Goal: Task Accomplishment & Management: Manage account settings

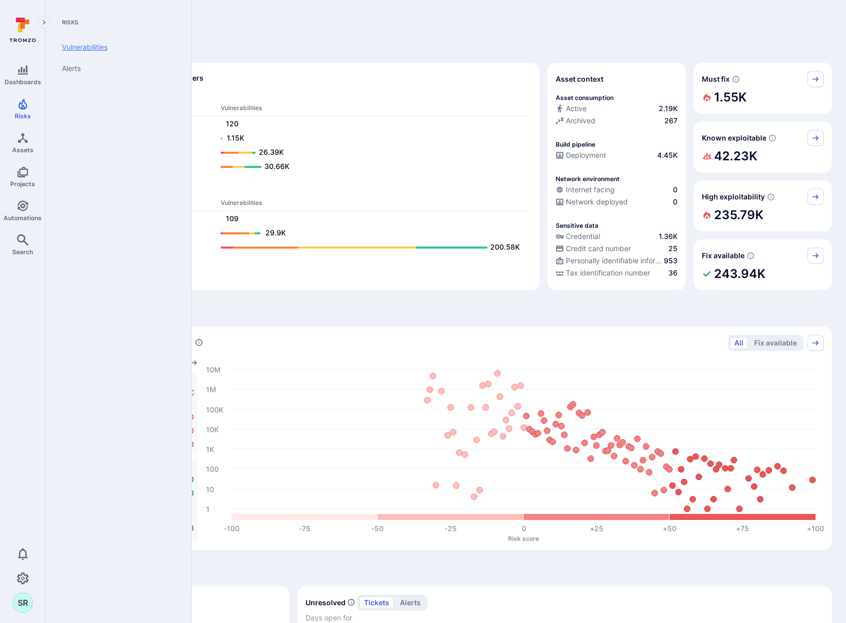
click at [78, 51] on link "Vulnerabilities" at bounding box center [116, 47] width 125 height 21
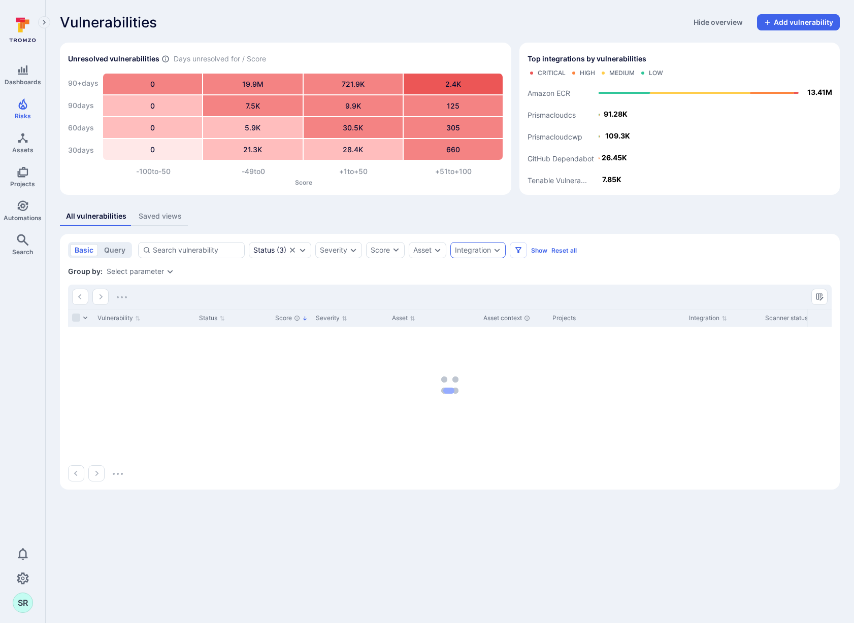
click at [483, 250] on div "Integration" at bounding box center [473, 250] width 36 height 8
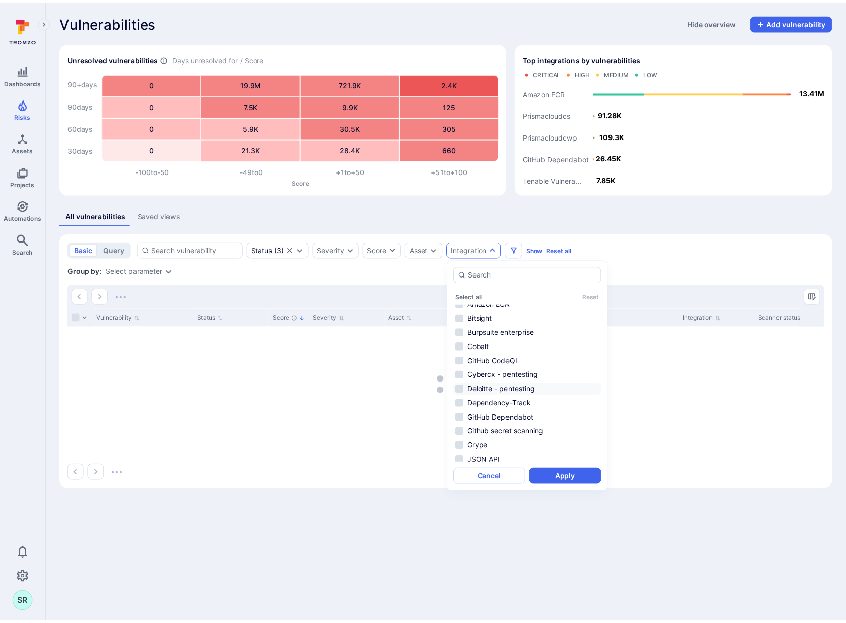
scroll to position [17, 0]
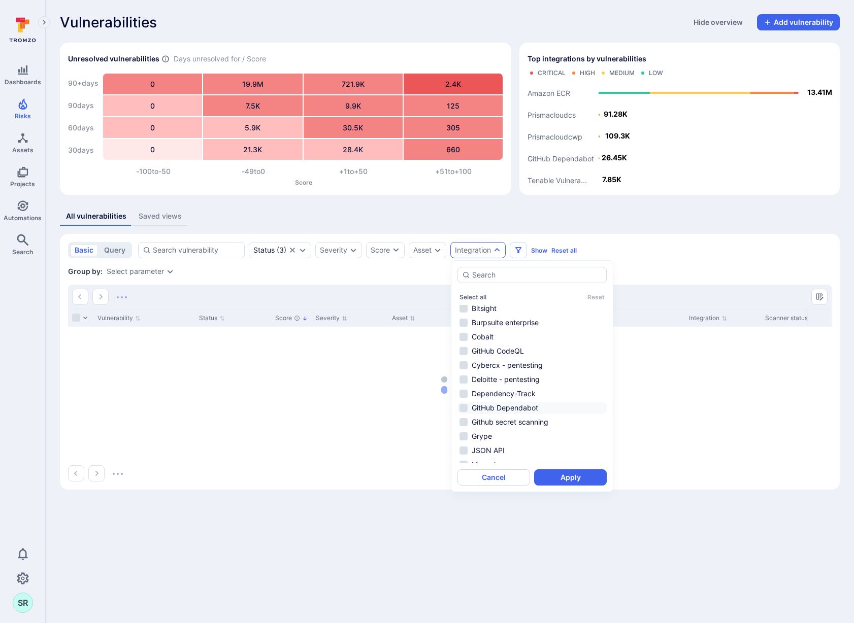
click at [464, 408] on li "GitHub Dependabot" at bounding box center [531, 408] width 149 height 12
click at [569, 479] on button "Apply" at bounding box center [570, 478] width 73 height 16
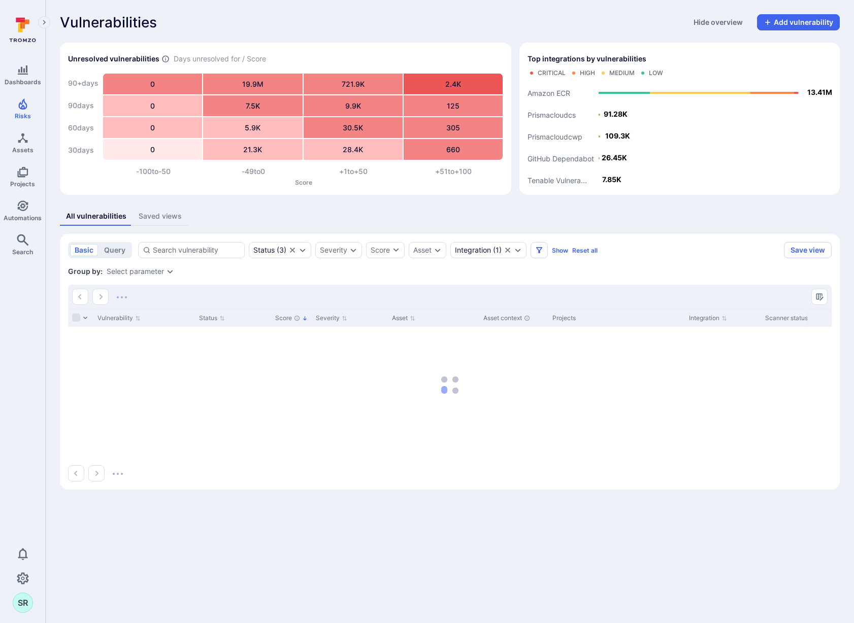
click at [351, 205] on div "Vulnerabilities Hide overview Add vulnerability Unresolved vulnerabilities Days…" at bounding box center [450, 252] width 808 height 504
click at [25, 242] on icon "Search" at bounding box center [23, 240] width 12 height 12
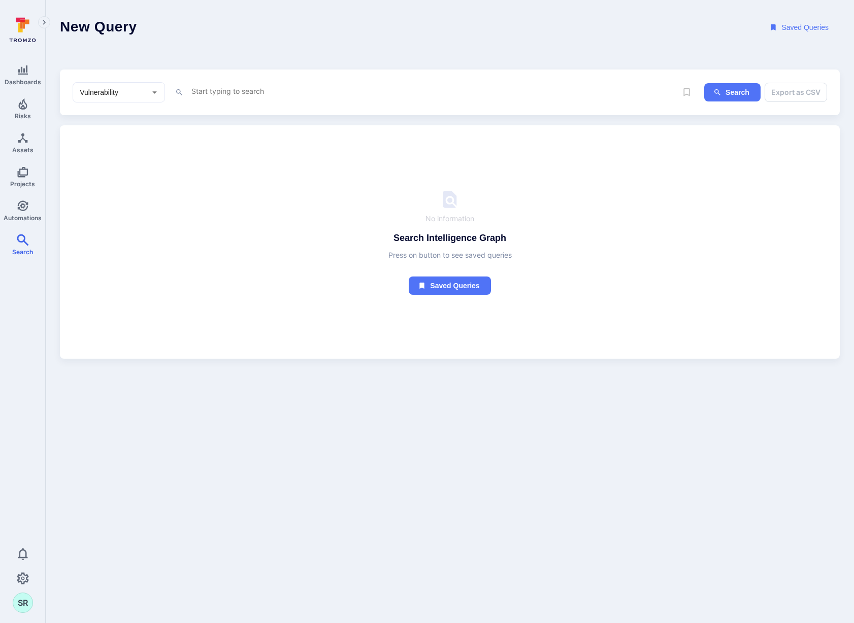
click at [241, 93] on textarea "Intelligence Graph search area" at bounding box center [433, 91] width 486 height 13
click at [266, 110] on li "tool _name" at bounding box center [261, 111] width 129 height 14
click at [272, 136] on li "~ contains" at bounding box center [261, 143] width 129 height 14
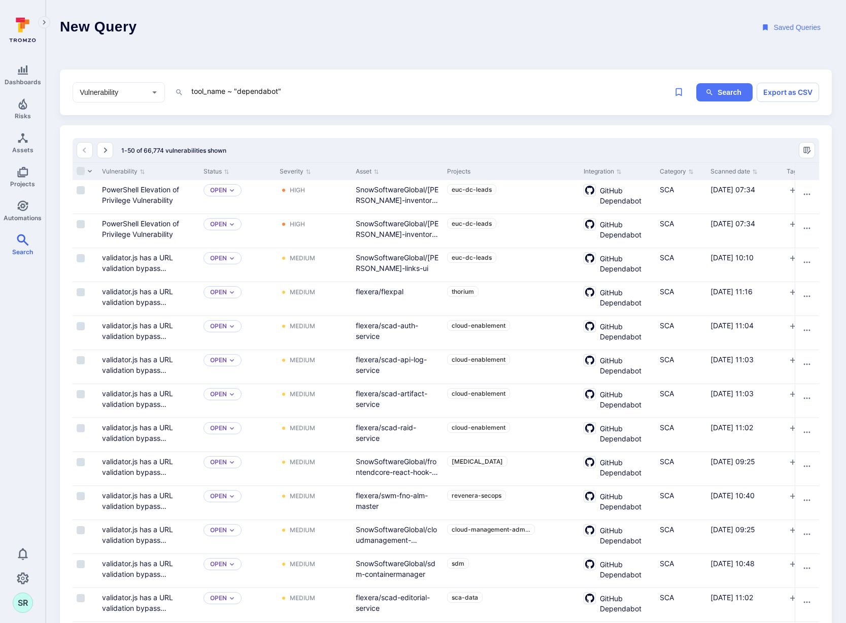
click at [334, 103] on div "Vulnerability ​ tool_name ~ "dependabot" x Search Export as CSV" at bounding box center [446, 93] width 772 height 46
click at [337, 91] on textarea "tool_name ~ "dependabot"" at bounding box center [429, 91] width 479 height 13
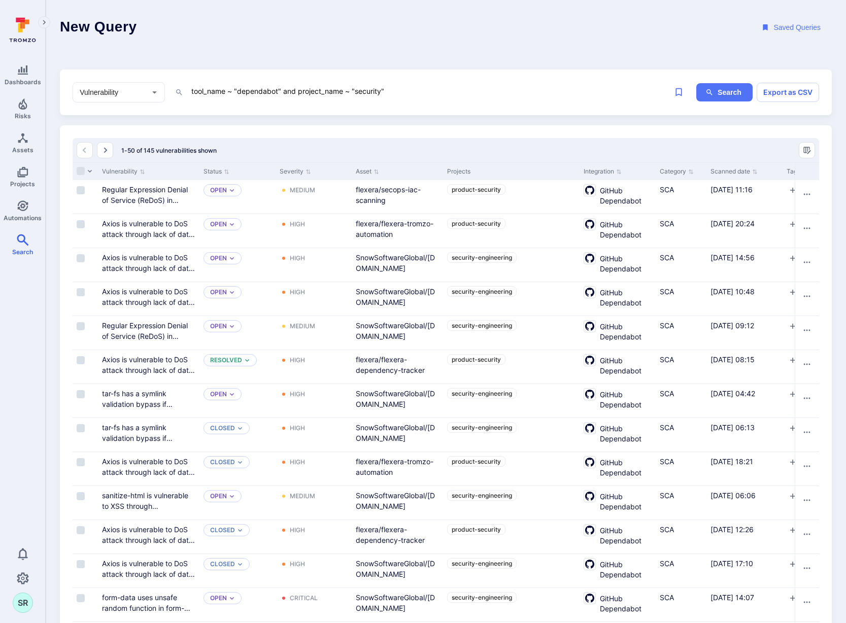
click at [416, 50] on header "New Query Saved Queries" at bounding box center [446, 27] width 801 height 55
click at [391, 49] on header "New Query Saved Queries" at bounding box center [446, 27] width 801 height 55
click at [423, 95] on textarea "tool_name ~ "dependabot" and project_name ~ "security"" at bounding box center [429, 91] width 479 height 13
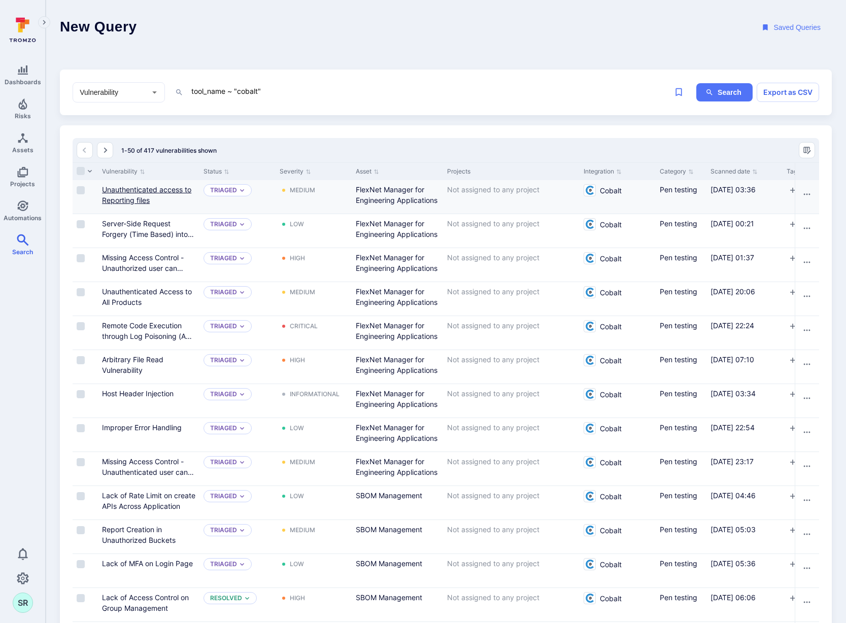
type textarea "tool_name ~ "cobalt""
click at [294, 91] on textarea "tool_name ~ "cobalt"" at bounding box center [429, 91] width 479 height 13
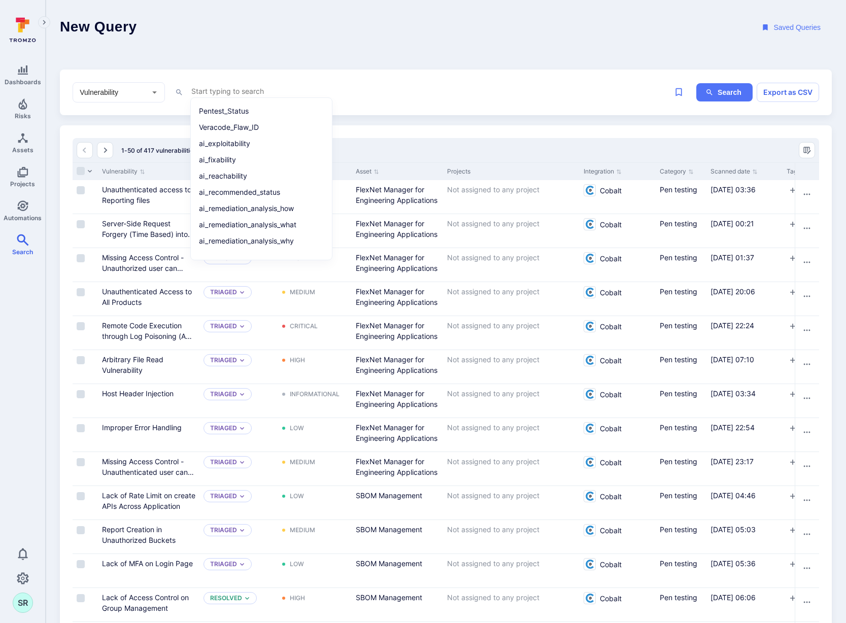
click at [350, 31] on header "New Query Saved Queries" at bounding box center [446, 27] width 801 height 55
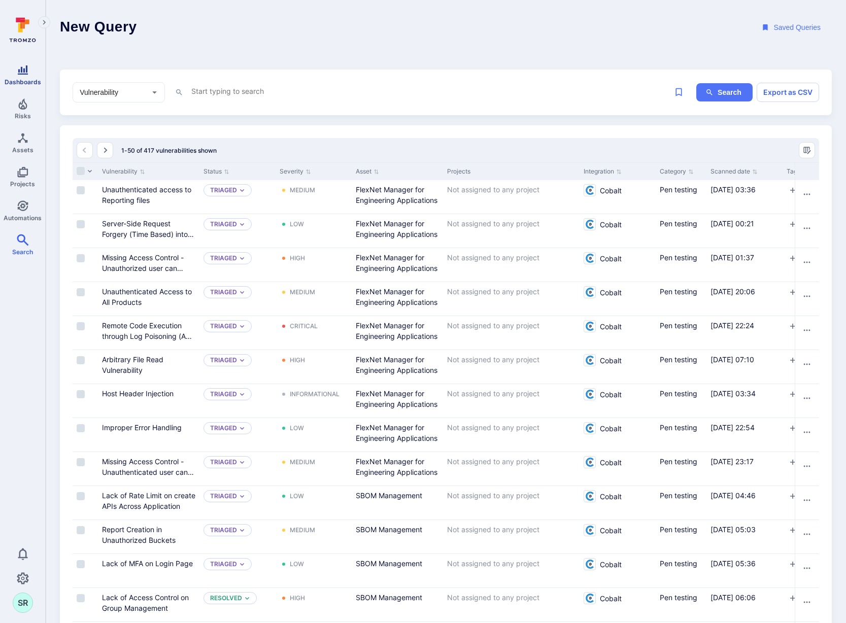
click at [30, 81] on span "Dashboards" at bounding box center [23, 82] width 37 height 8
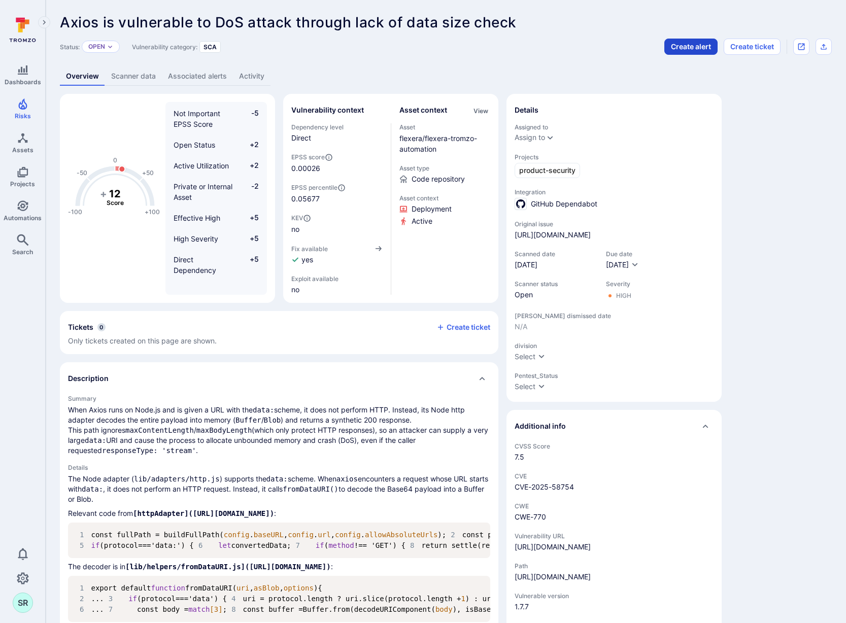
click at [695, 39] on button "Create alert" at bounding box center [691, 47] width 53 height 16
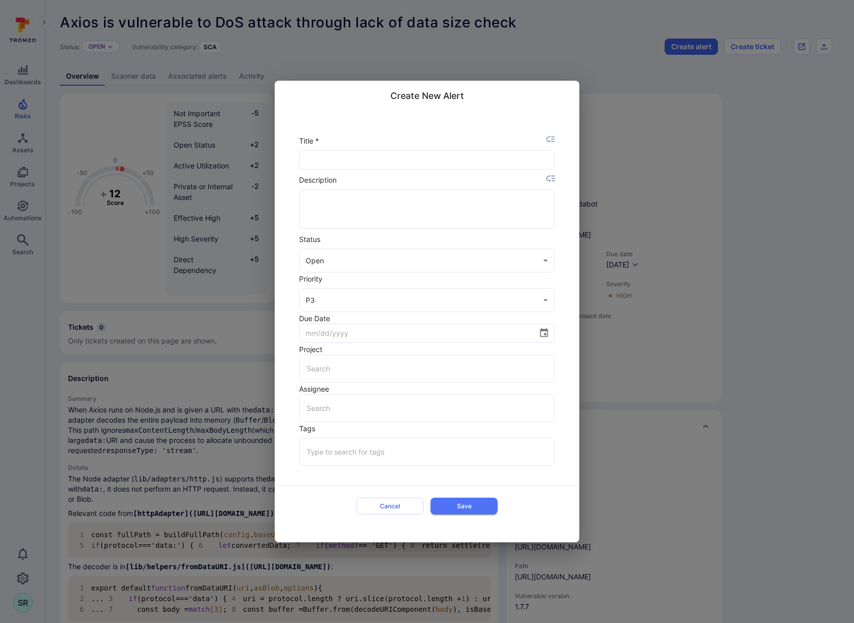
click at [369, 158] on input "text" at bounding box center [427, 160] width 255 height 18
type input "$summary"
type textarea "$description"
click at [382, 307] on body "Dashboards Risks Assets Projects Automations Search 0 SR Risks Vulnerabilities …" at bounding box center [427, 311] width 854 height 623
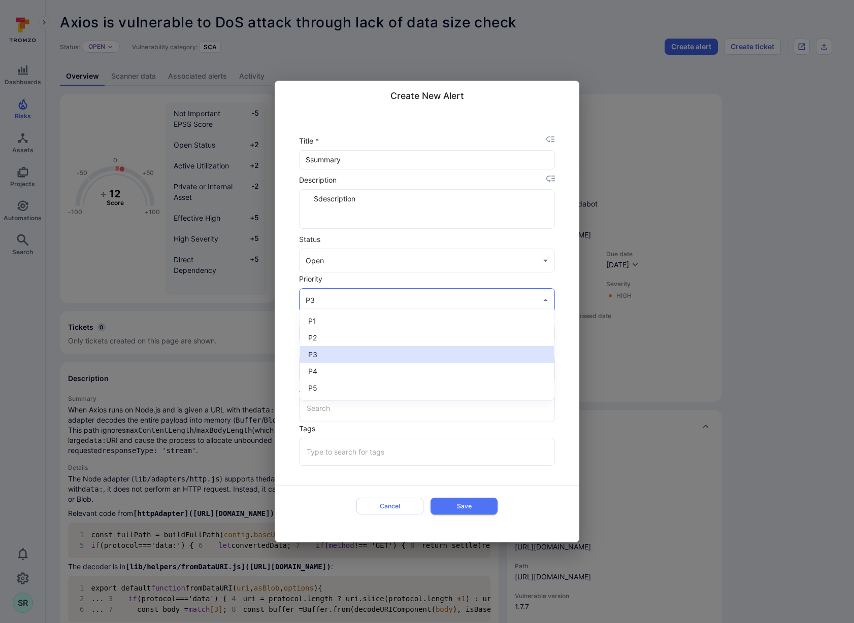
click at [353, 337] on span "P2" at bounding box center [427, 338] width 238 height 11
type input "P2"
click at [790, 195] on div "Create New Alert Title * $summary ​ Description $description x ​ Status Open op…" at bounding box center [427, 311] width 854 height 623
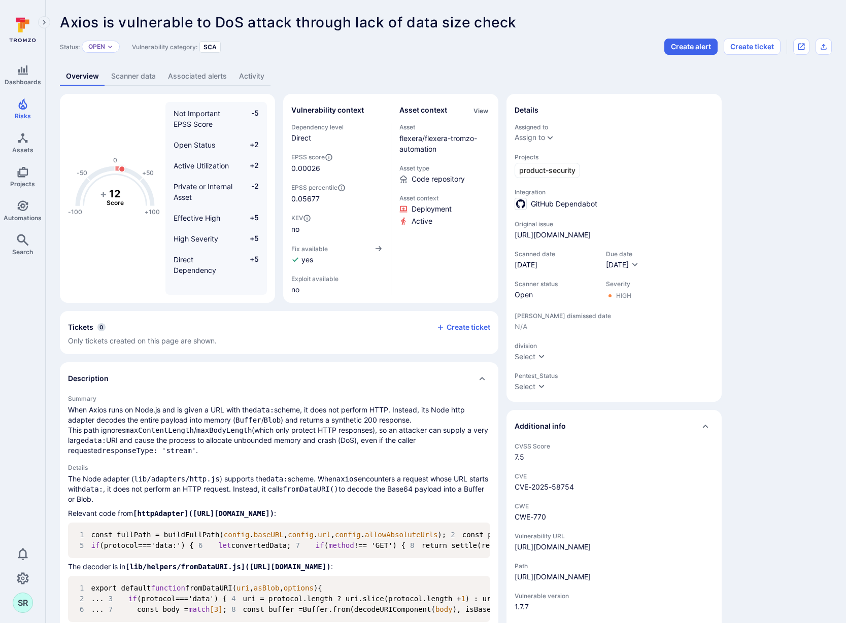
click at [213, 84] on link "Associated alerts" at bounding box center [197, 76] width 71 height 19
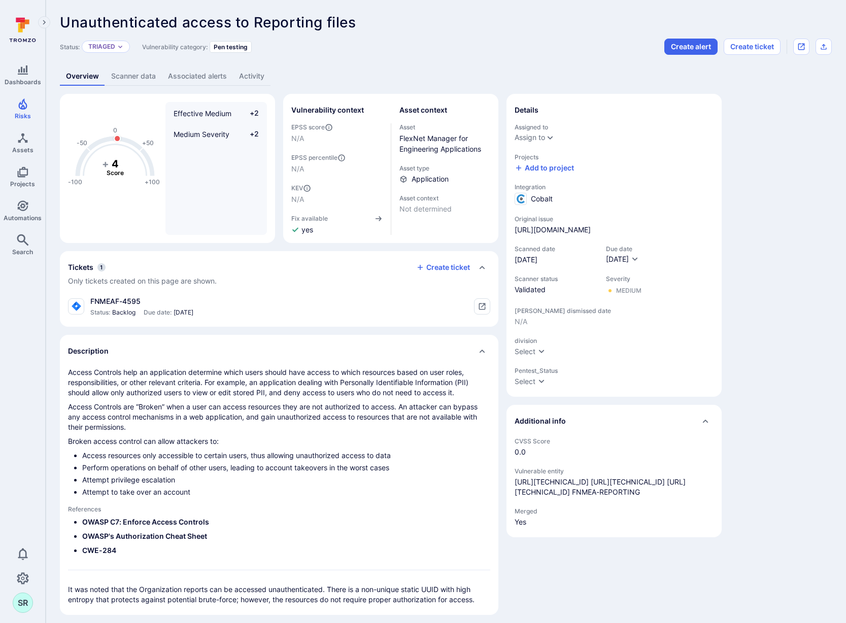
click at [203, 73] on link "Associated alerts" at bounding box center [197, 76] width 71 height 19
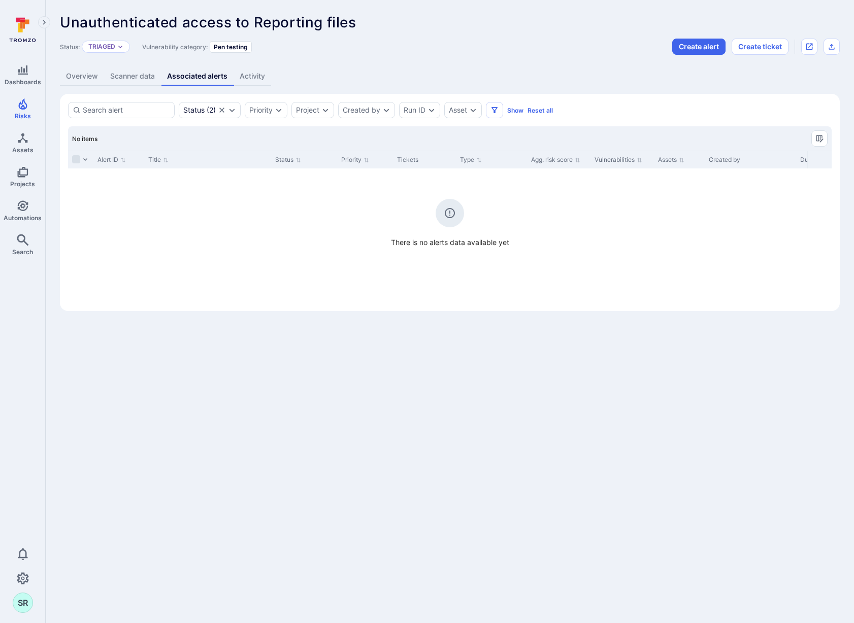
click at [75, 75] on link "Overview" at bounding box center [82, 76] width 44 height 19
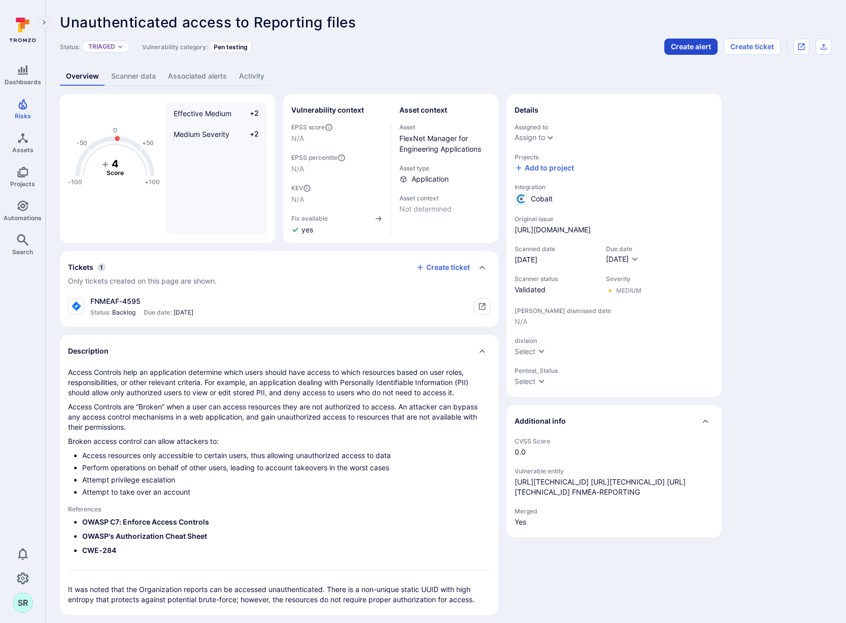
click at [696, 52] on button "Create alert" at bounding box center [691, 47] width 53 height 16
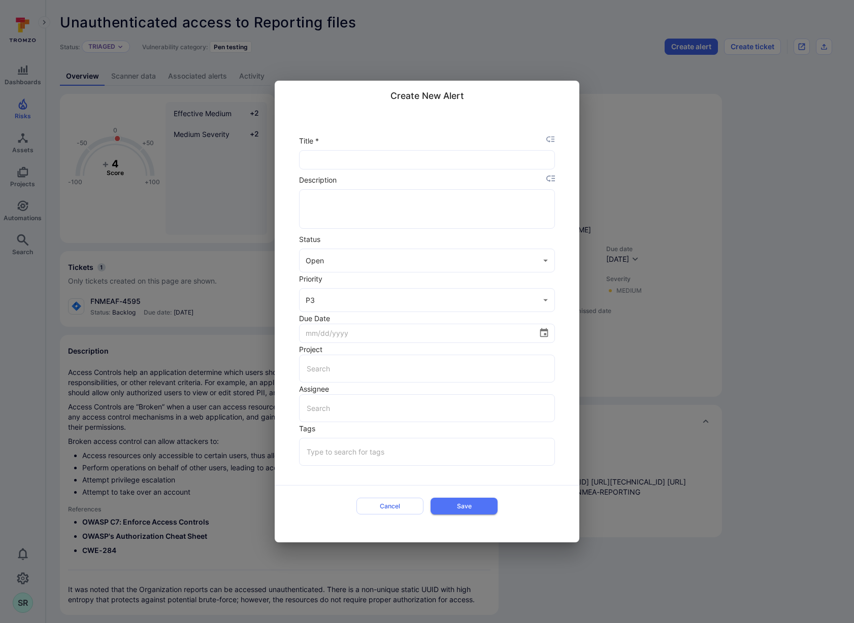
click at [613, 51] on div "Create New Alert Title * ​ Description x ​ Status Open open ​ Priority P3 P3 ​ …" at bounding box center [427, 311] width 854 height 623
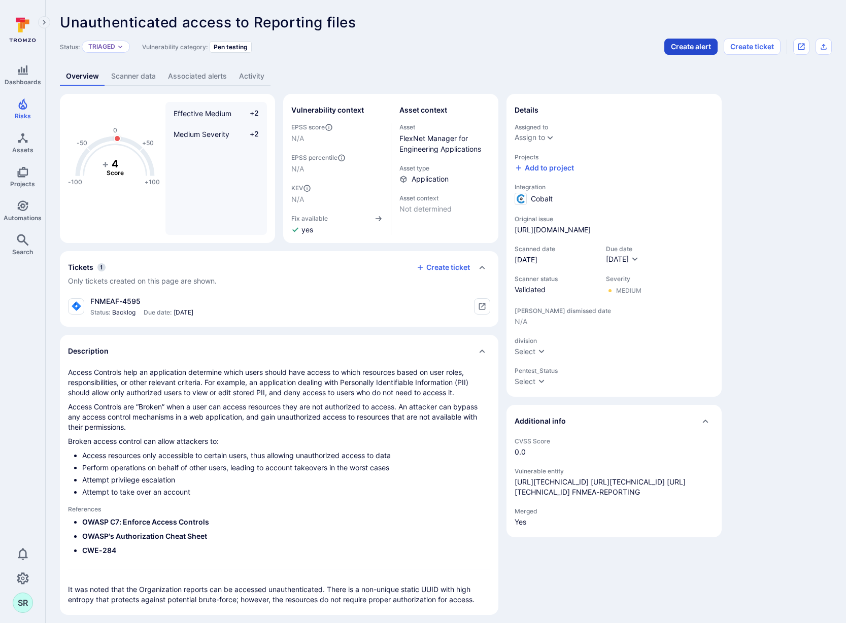
click at [681, 48] on button "Create alert" at bounding box center [691, 47] width 53 height 16
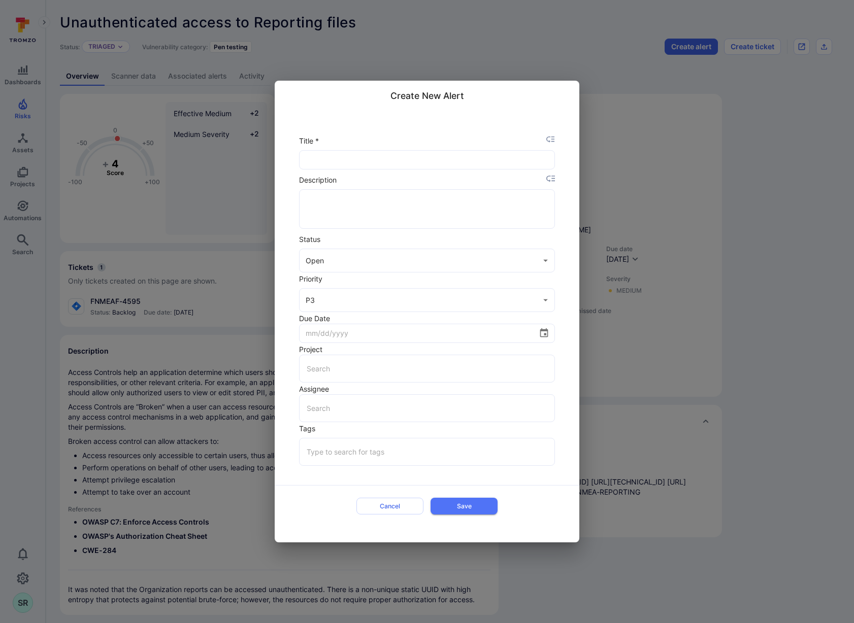
click at [430, 153] on input "text" at bounding box center [427, 160] width 255 height 18
type input "$summary"
type textarea "$description"
click at [356, 298] on body "Dashboards Risks Assets Projects Automations Search 0 SR Risks Vulnerabilities …" at bounding box center [427, 311] width 854 height 623
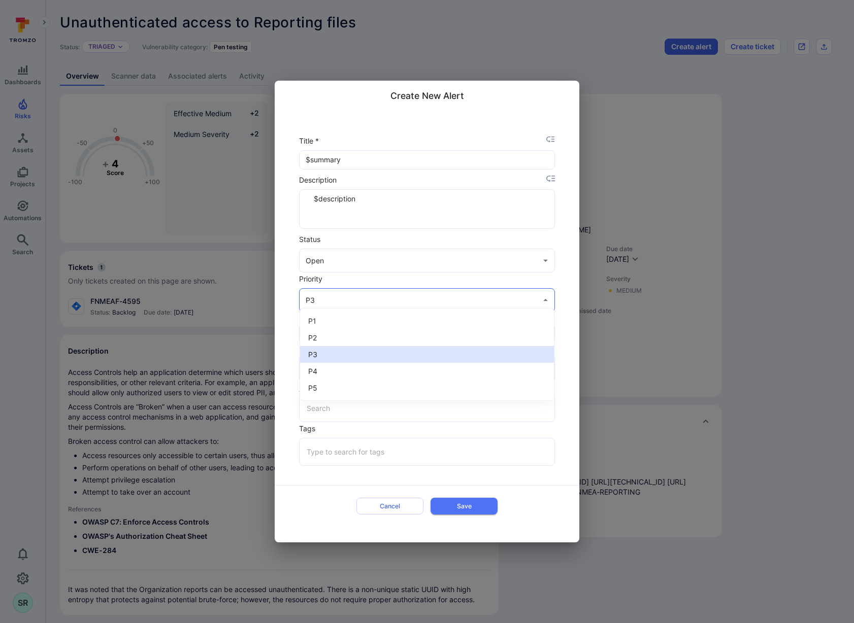
click at [356, 298] on div at bounding box center [427, 311] width 854 height 623
click at [410, 198] on textarea "$description" at bounding box center [427, 209] width 239 height 39
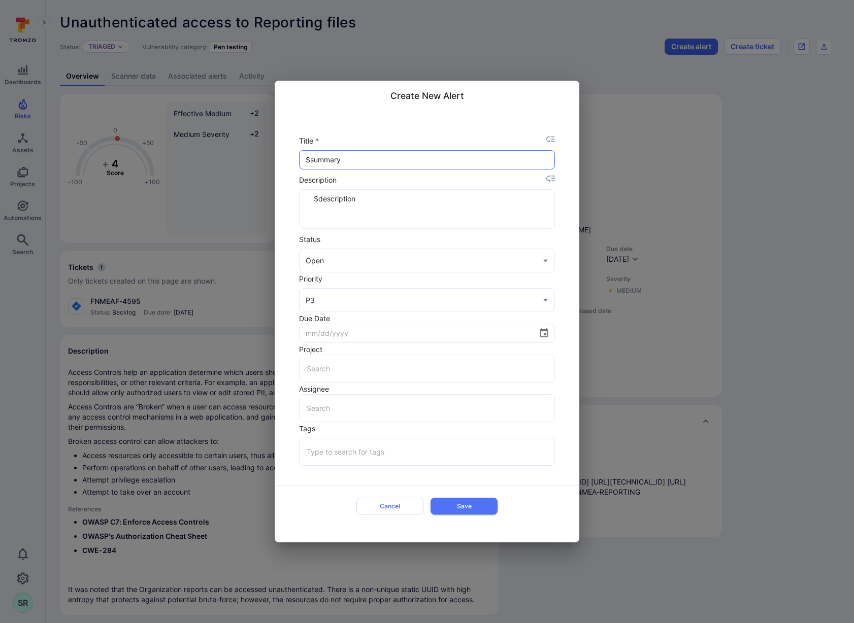
click at [355, 160] on input "$summary" at bounding box center [427, 160] width 255 height 18
click at [367, 190] on textarea "$description" at bounding box center [427, 209] width 239 height 39
click at [366, 195] on textarea "$description" at bounding box center [427, 209] width 239 height 39
click at [393, 360] on input "text" at bounding box center [427, 369] width 246 height 18
type input "sharks"
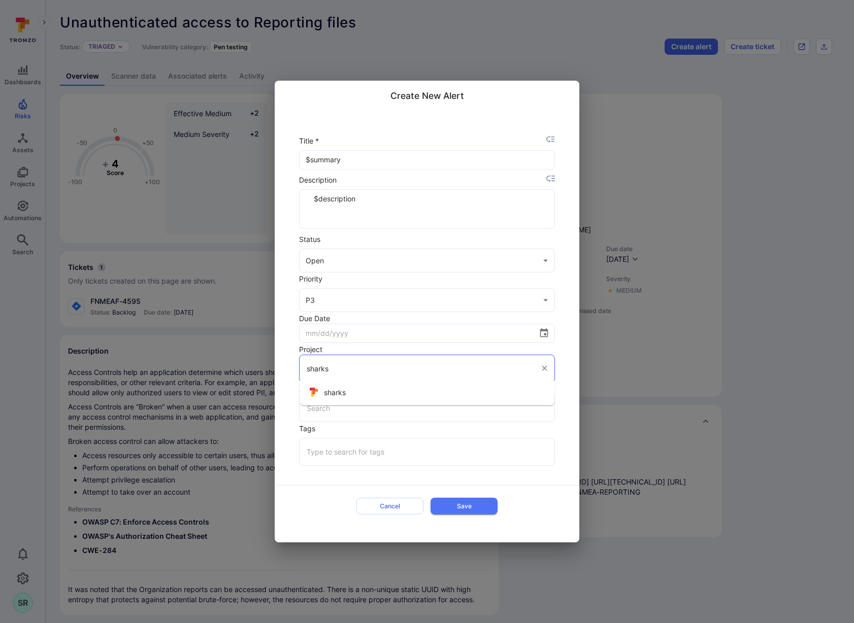
click at [378, 394] on li "sharks" at bounding box center [427, 392] width 255 height 18
click at [282, 392] on div "Title * $summary ​ Description $description x ​ Status Open open ​ Priority P3 …" at bounding box center [427, 327] width 305 height 434
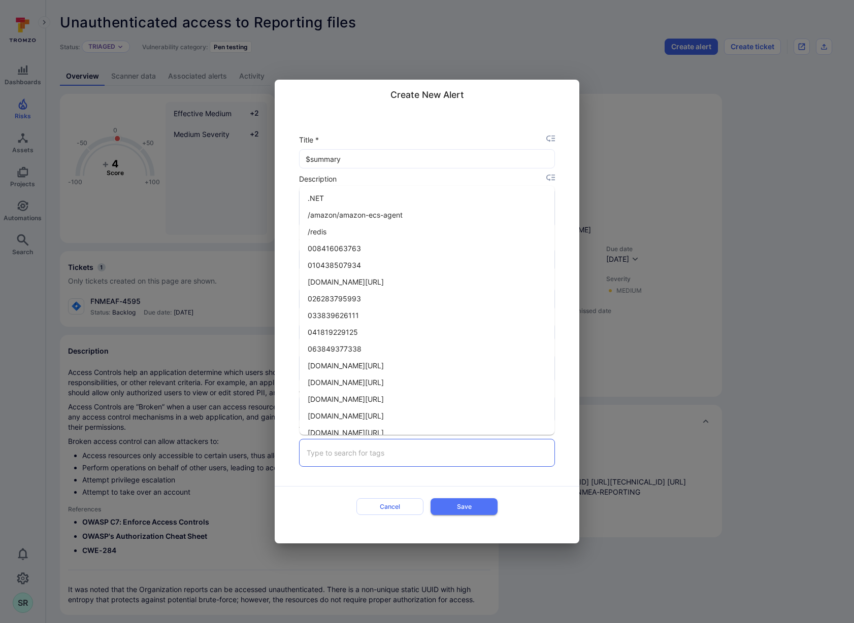
click at [398, 450] on input "text" at bounding box center [427, 453] width 246 height 18
type input "cobalt"
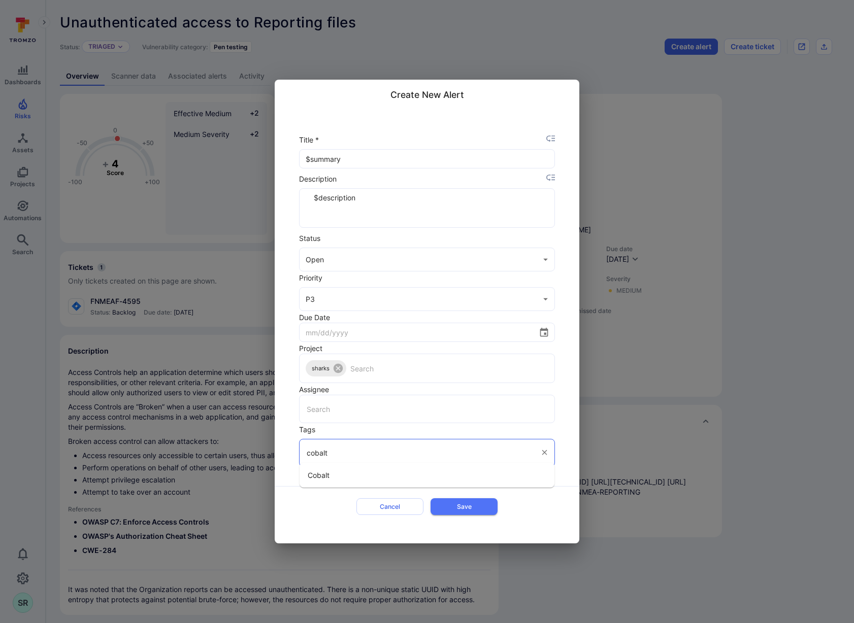
click at [379, 476] on li "Cobalt" at bounding box center [427, 475] width 255 height 17
click at [457, 503] on button "Save" at bounding box center [464, 507] width 67 height 17
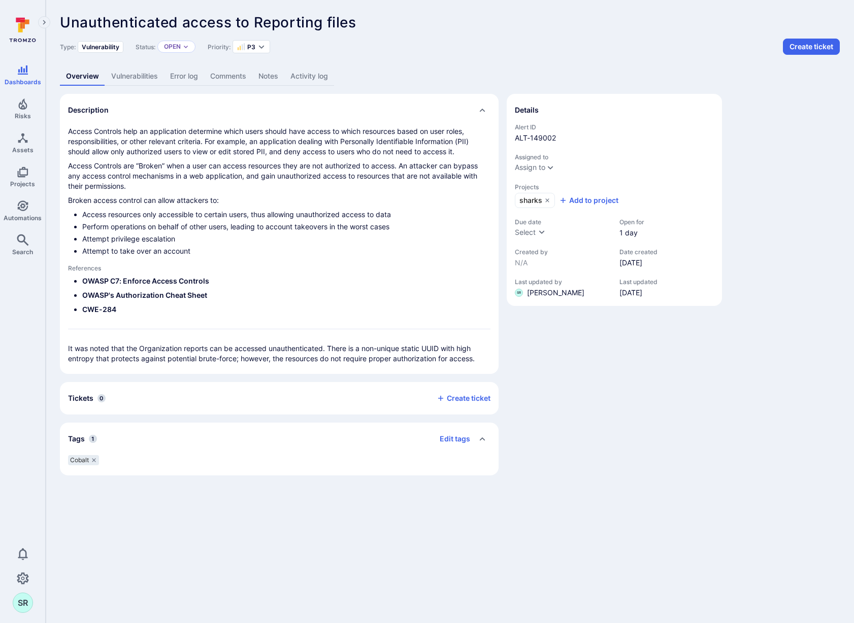
click at [672, 381] on div "Details Alert ID ALT-149002 Assigned to Assign to Projects sharks Add to projec…" at bounding box center [614, 285] width 215 height 382
click at [603, 359] on div "Details Alert ID ALT-149002 Assigned to Assign to Projects sharks Add to projec…" at bounding box center [614, 285] width 215 height 382
click at [471, 399] on button "Create ticket" at bounding box center [464, 398] width 54 height 9
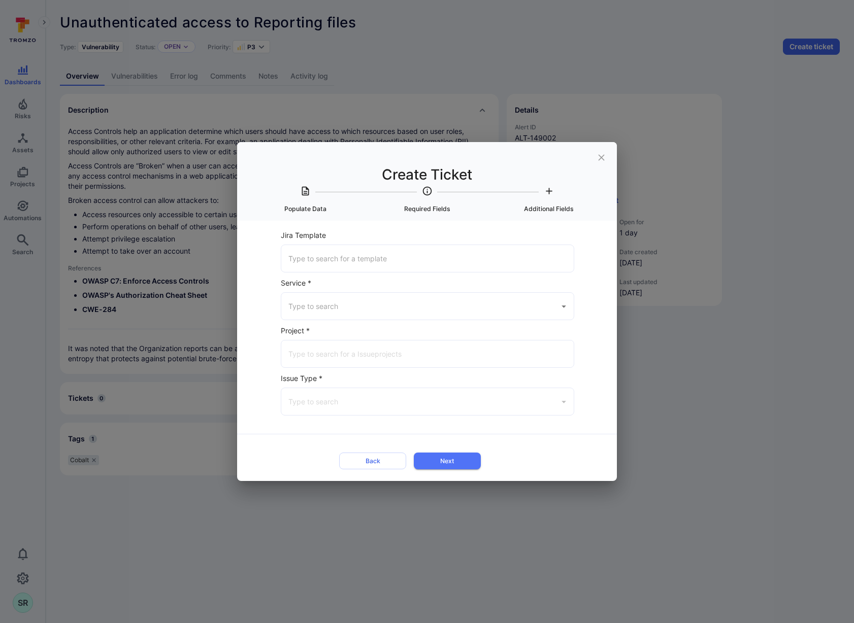
click at [605, 156] on icon "close" at bounding box center [601, 157] width 11 height 11
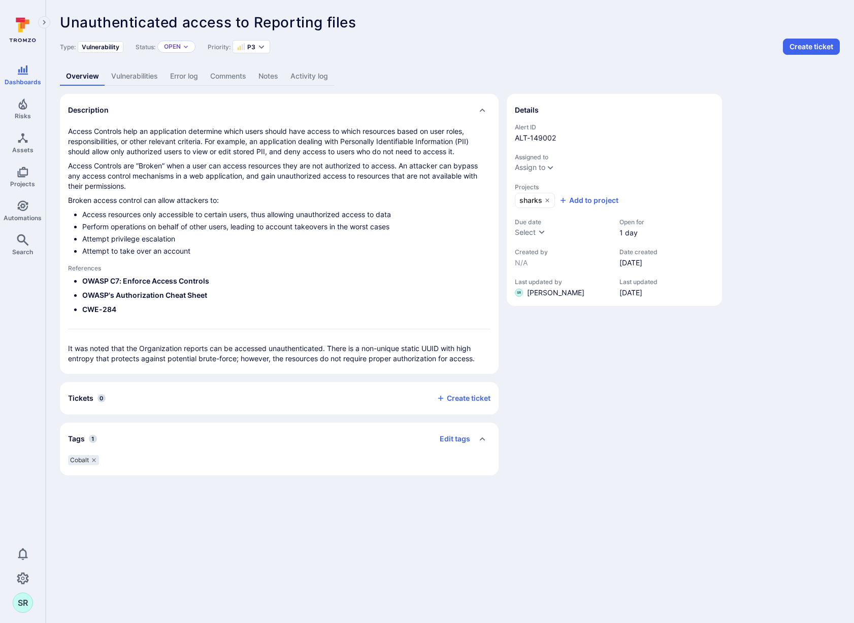
click at [663, 427] on div "Details Alert ID ALT-149002 Assigned to Assign to Projects sharks Add to projec…" at bounding box center [614, 285] width 215 height 382
click at [634, 401] on div "Details Alert ID ALT-149002 Assigned to Assign to Projects sharks Add to projec…" at bounding box center [614, 285] width 215 height 382
click at [670, 430] on div "Details Alert ID ALT-149002 Assigned to Assign to Projects sharks Add to projec…" at bounding box center [614, 285] width 215 height 382
click at [590, 378] on div "Details Alert ID ALT-149002 Assigned to Assign to Projects sharks Add to projec…" at bounding box center [614, 285] width 215 height 382
click at [186, 46] on icon "Expand dropdown" at bounding box center [186, 47] width 6 height 6
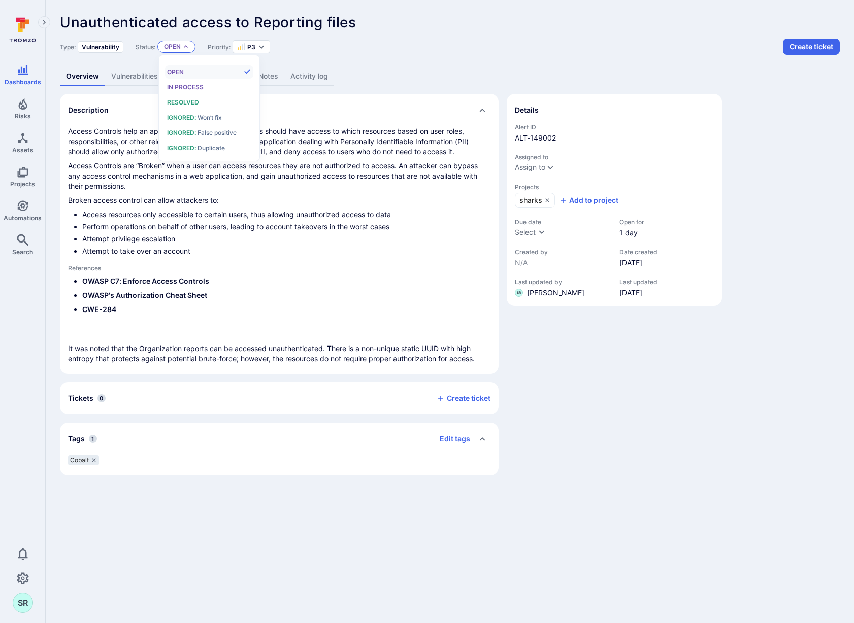
scroll to position [8, 0]
click at [211, 87] on div "In process" at bounding box center [209, 87] width 84 height 11
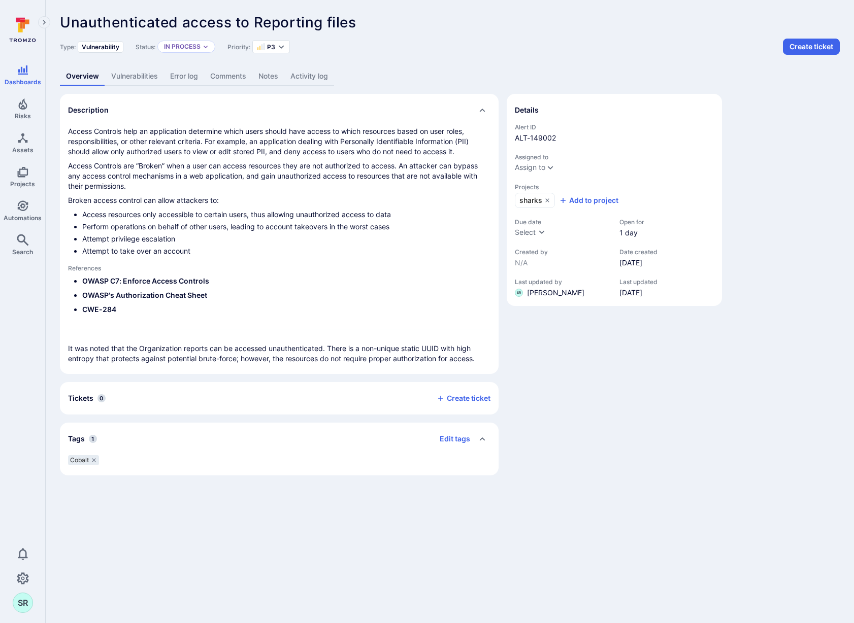
click at [650, 365] on div "Details Alert ID ALT-149002 Assigned to Assign to Projects sharks Add to projec…" at bounding box center [614, 285] width 215 height 382
